Goal: Task Accomplishment & Management: Manage account settings

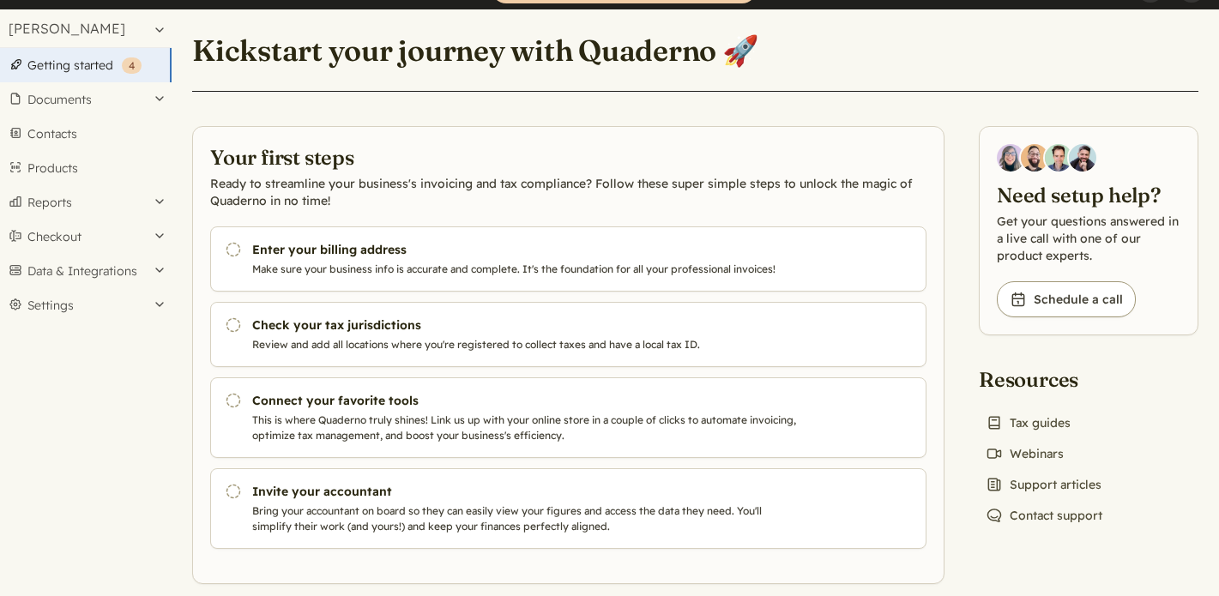
scroll to position [54, 0]
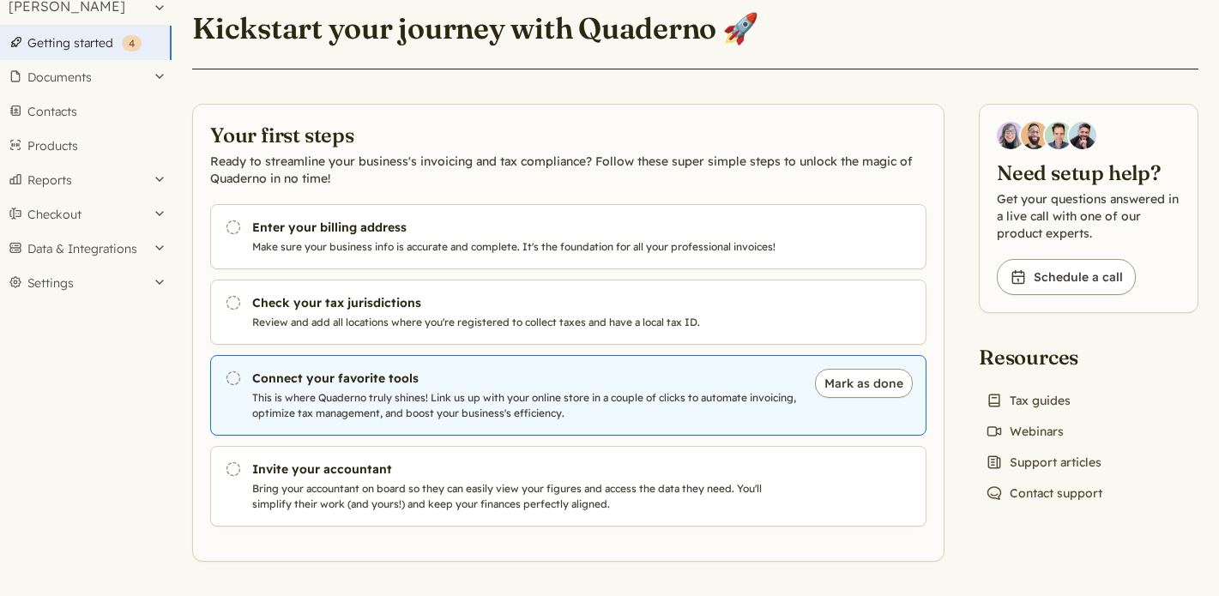
click at [512, 389] on link "Pending Connect your favorite tools This is where Quaderno truly shines! Link u…" at bounding box center [568, 395] width 717 height 81
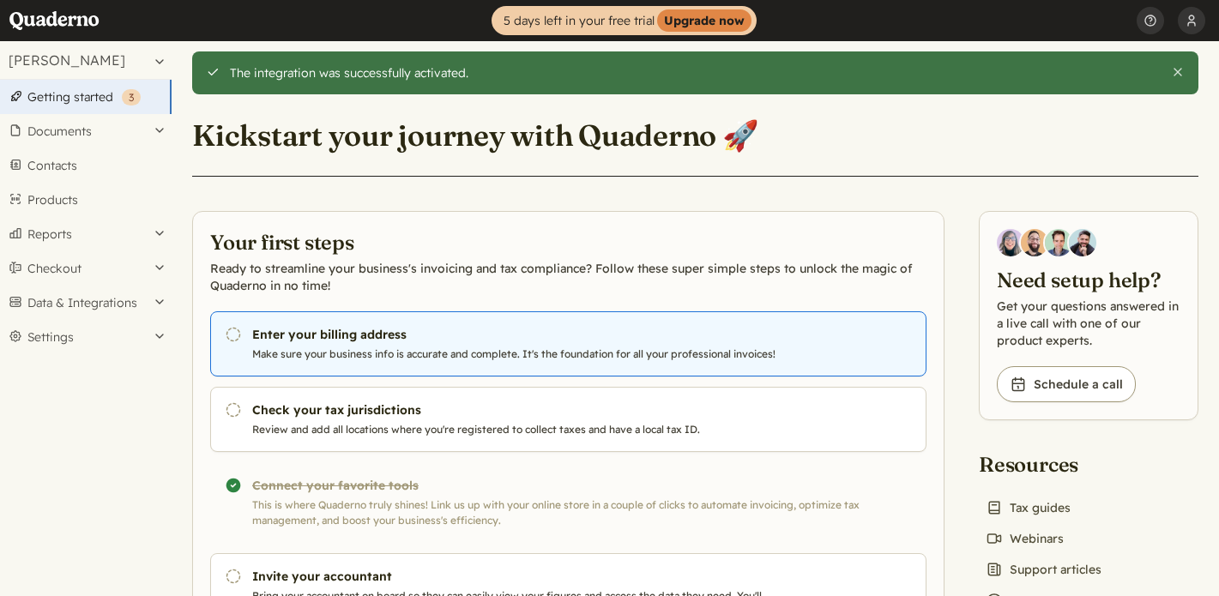
click at [379, 340] on h3 "Enter your billing address" at bounding box center [524, 334] width 545 height 17
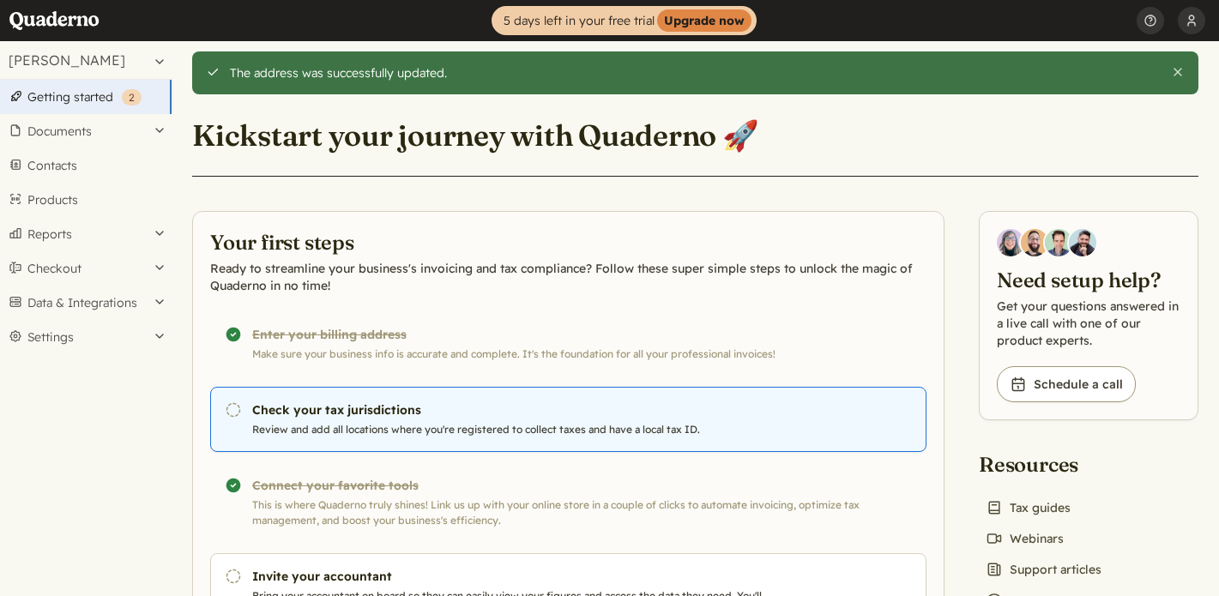
click at [578, 416] on h3 "Check your tax jurisdictions" at bounding box center [524, 410] width 545 height 17
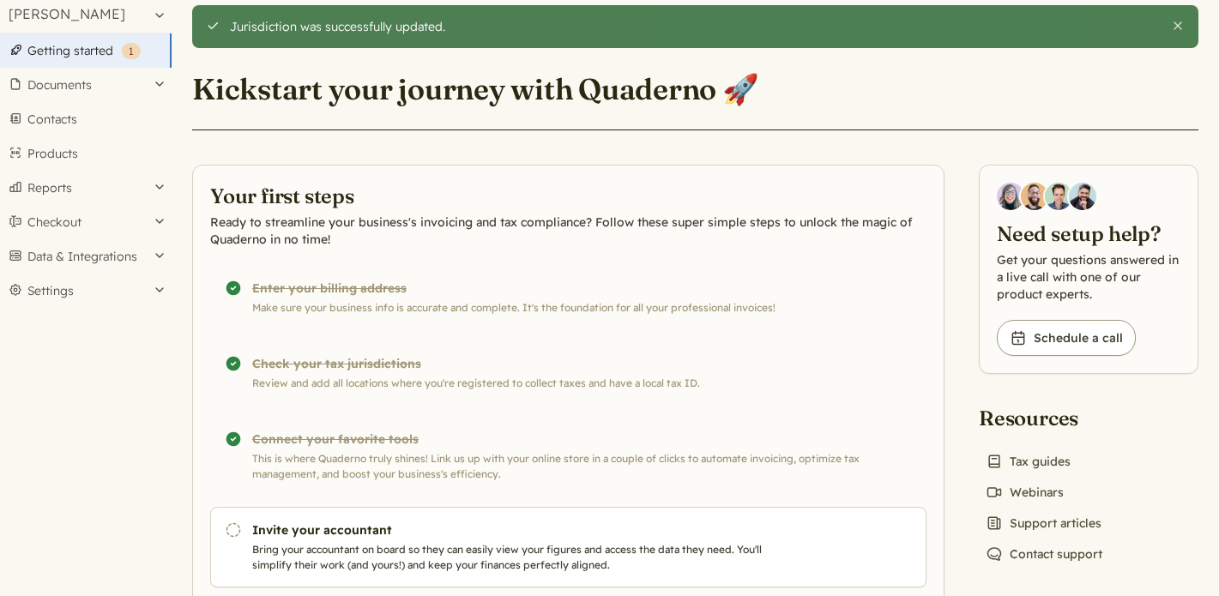
scroll to position [15, 0]
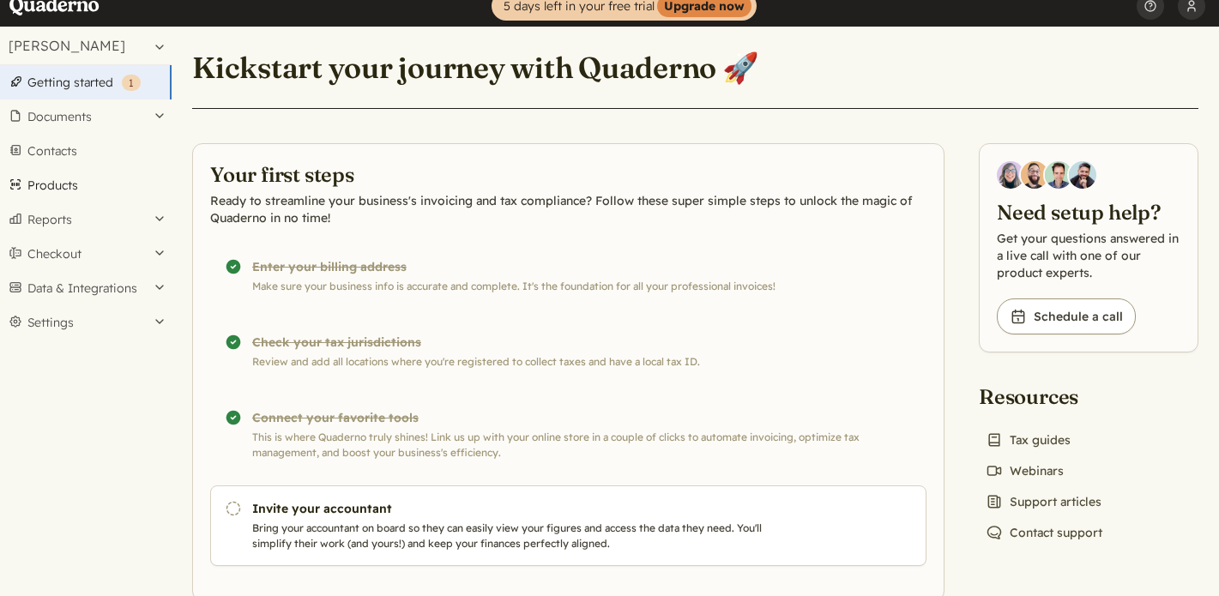
click at [66, 185] on link "Products" at bounding box center [86, 185] width 172 height 34
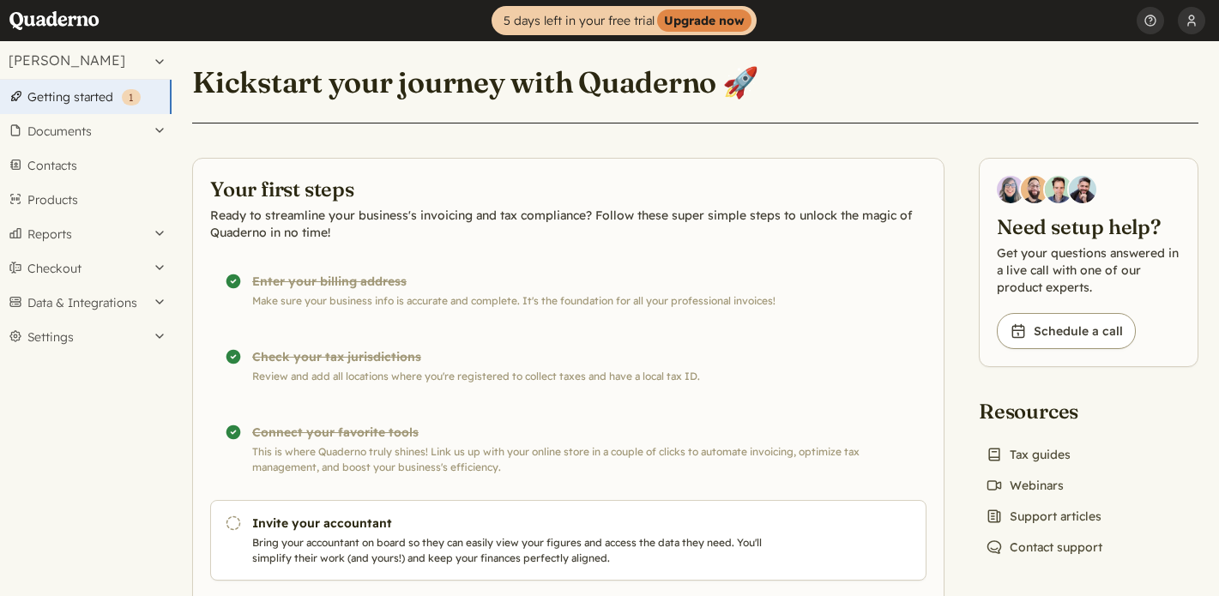
scroll to position [54, 0]
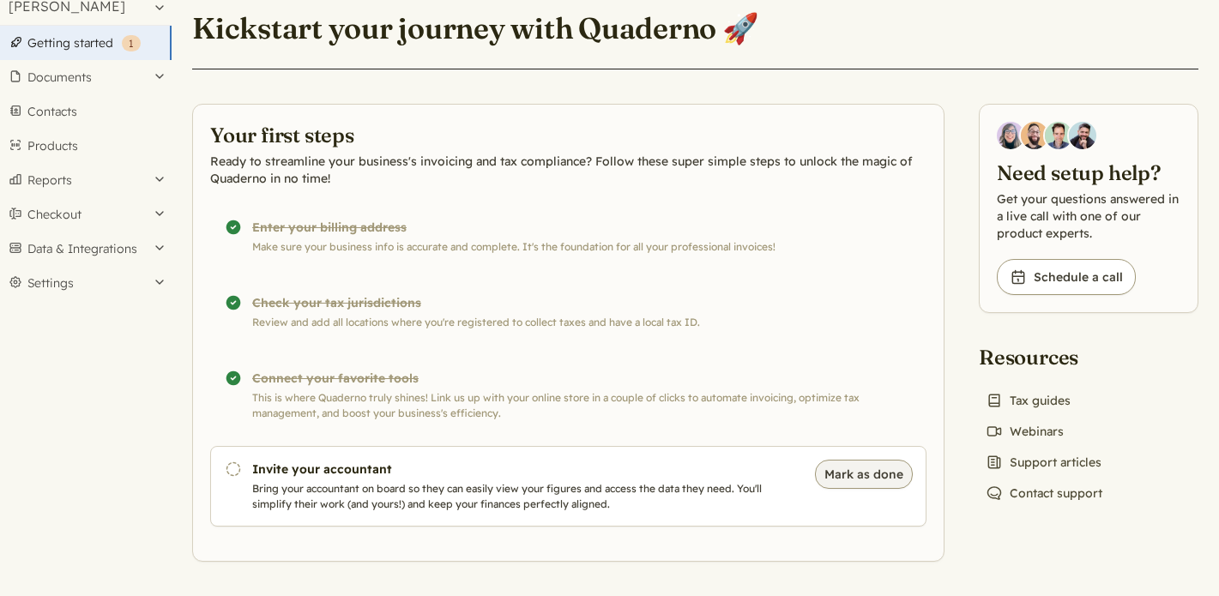
click at [849, 470] on button "Mark as done" at bounding box center [864, 474] width 98 height 29
